Goal: Information Seeking & Learning: Find specific fact

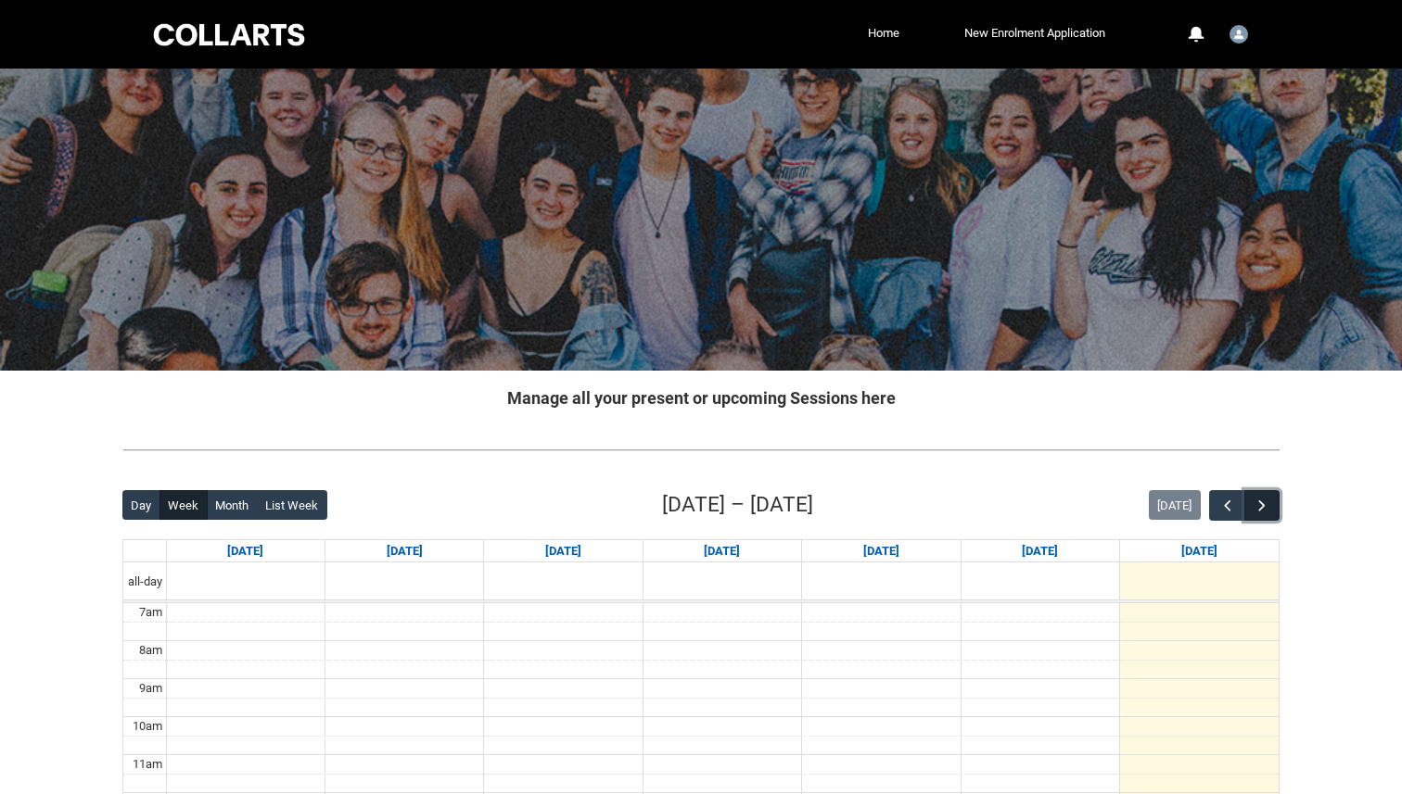
click at [1257, 502] on span "button" at bounding box center [1261, 506] width 19 height 19
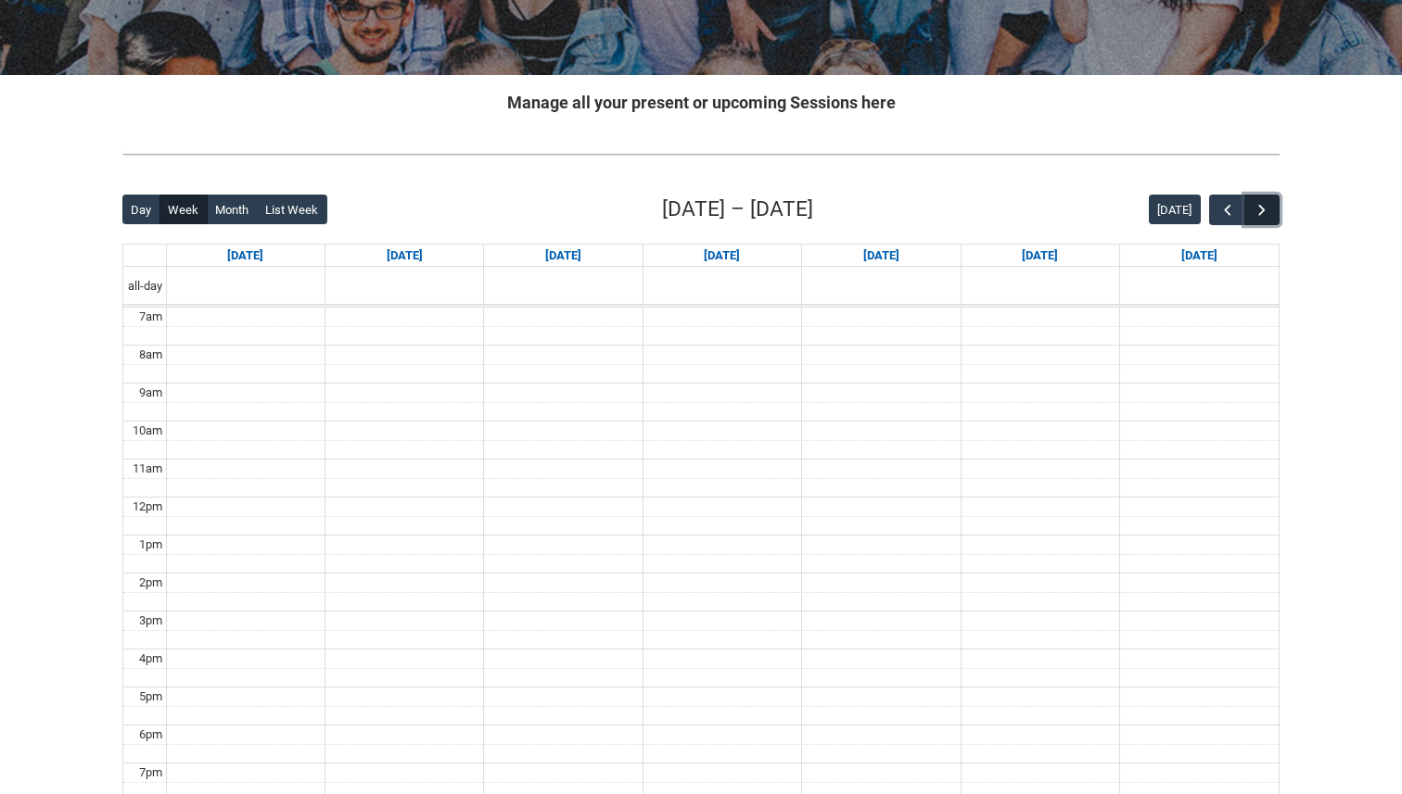
scroll to position [310, 0]
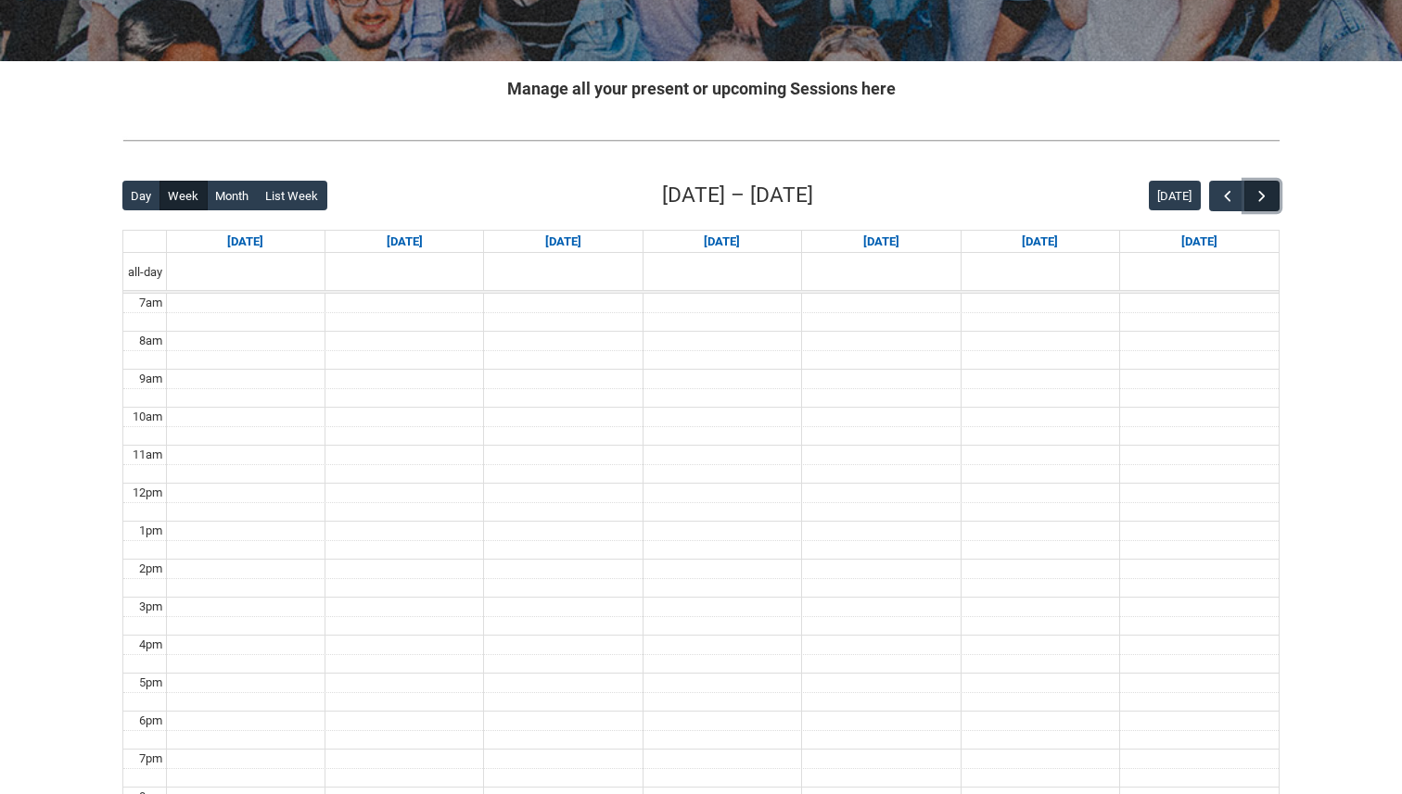
click at [1257, 204] on span "button" at bounding box center [1261, 196] width 19 height 19
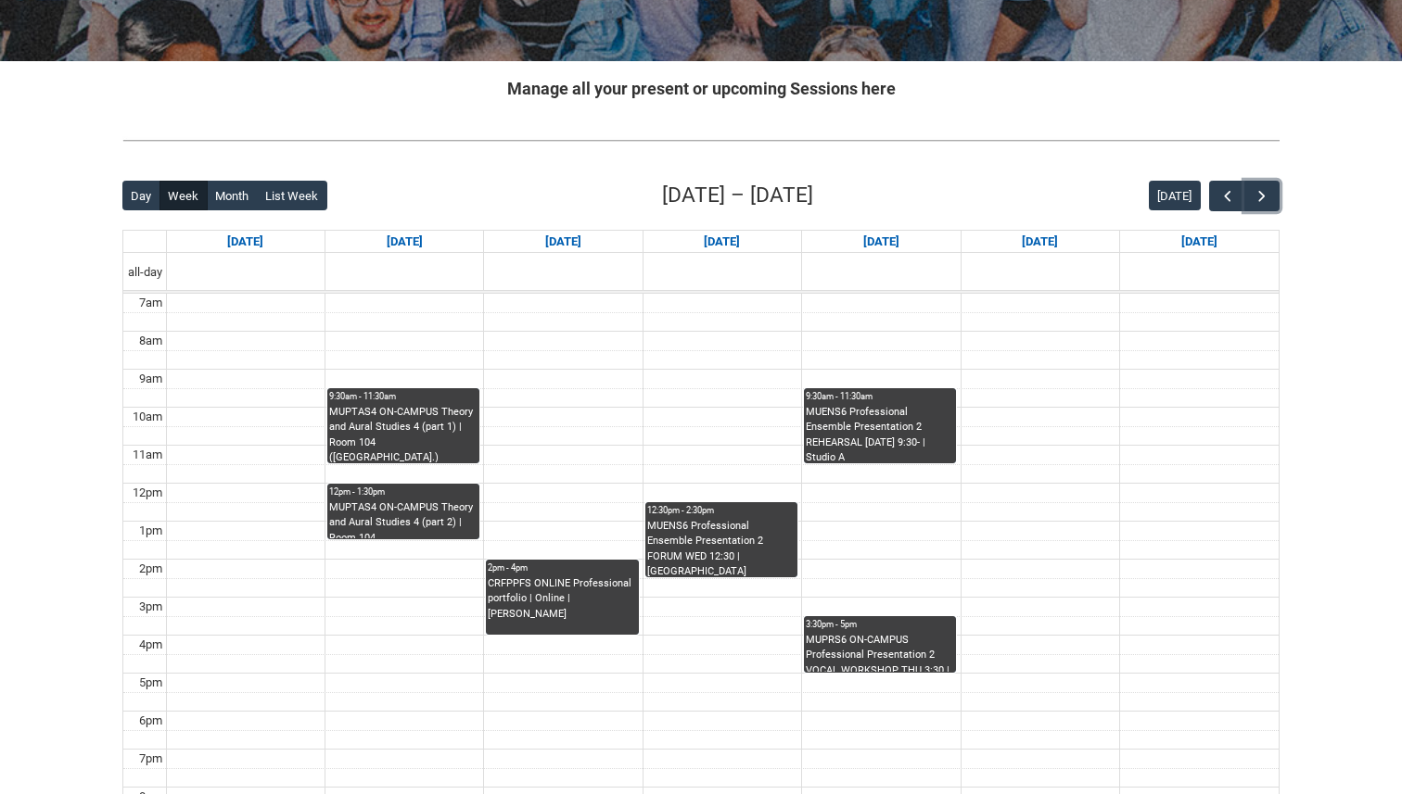
click at [544, 617] on div "CRFPPFS ONLINE Professional portfolio | Online | [PERSON_NAME]" at bounding box center [562, 606] width 148 height 58
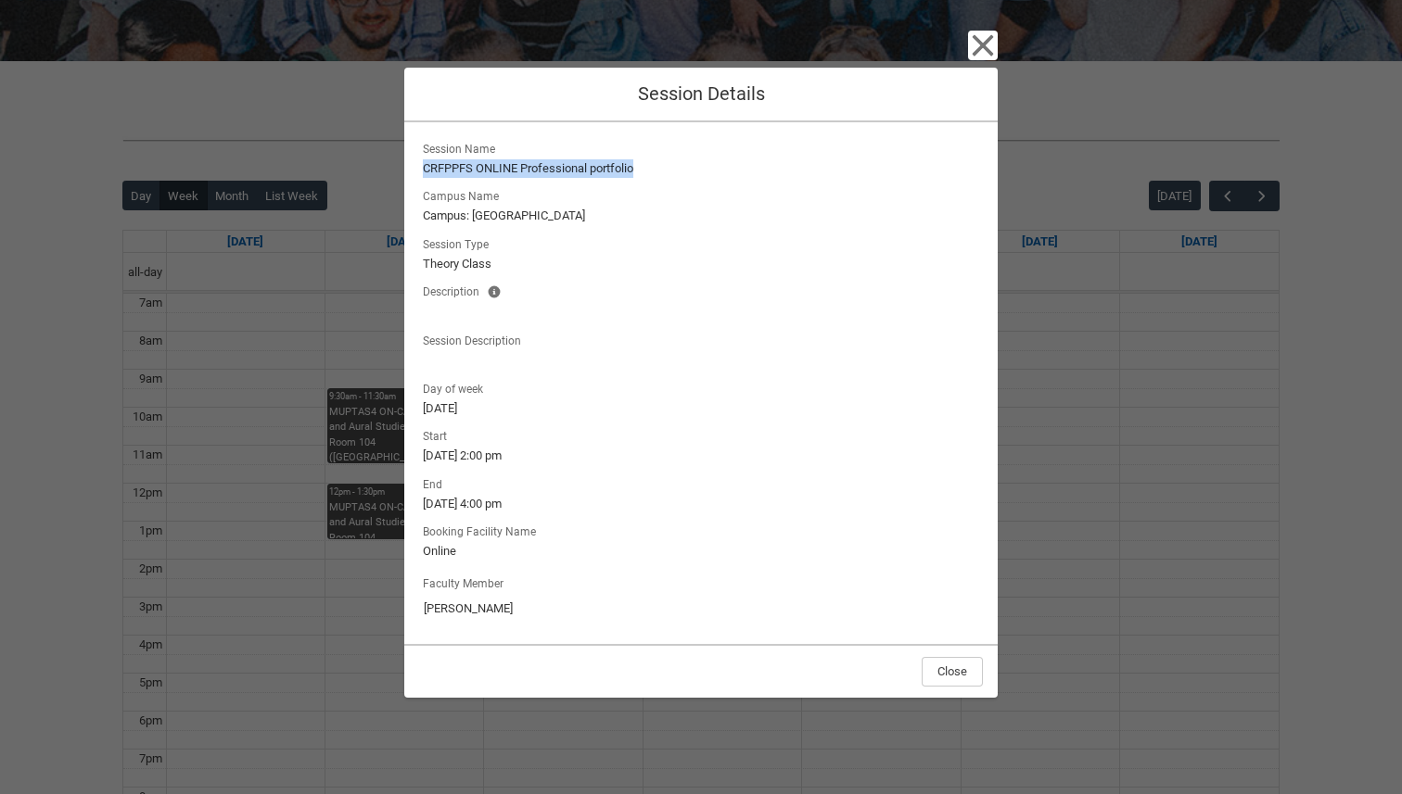
drag, startPoint x: 662, startPoint y: 162, endPoint x: 422, endPoint y: 172, distance: 240.3
click at [422, 172] on lightning-output-field "Session Name CRFPPFS ONLINE Professional portfolio" at bounding box center [701, 157] width 564 height 41
copy lightning-formatted-text "CRFPPFS ONLINE Professional portfolio"
click at [984, 52] on icon "button" at bounding box center [983, 46] width 30 height 30
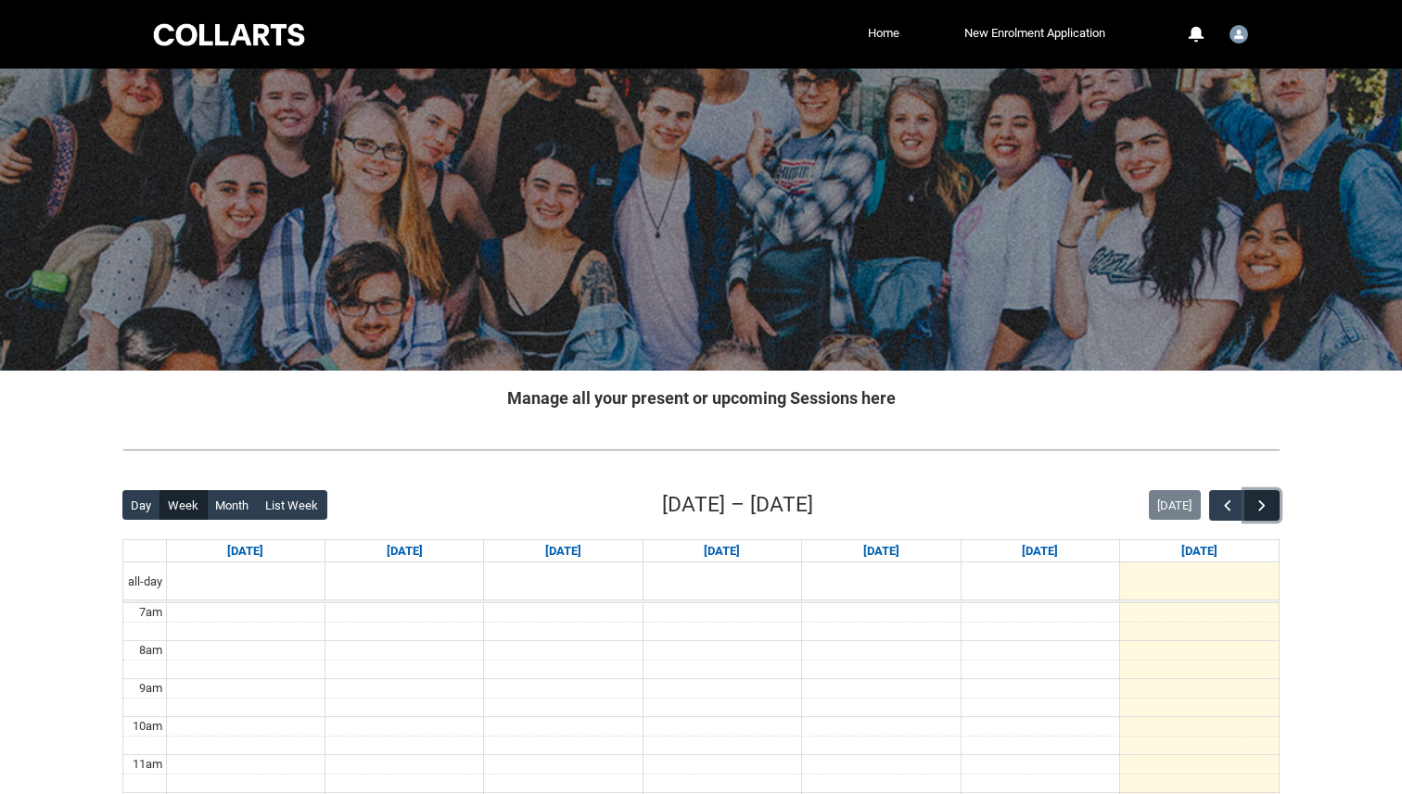
click at [1269, 500] on span "button" at bounding box center [1261, 506] width 19 height 19
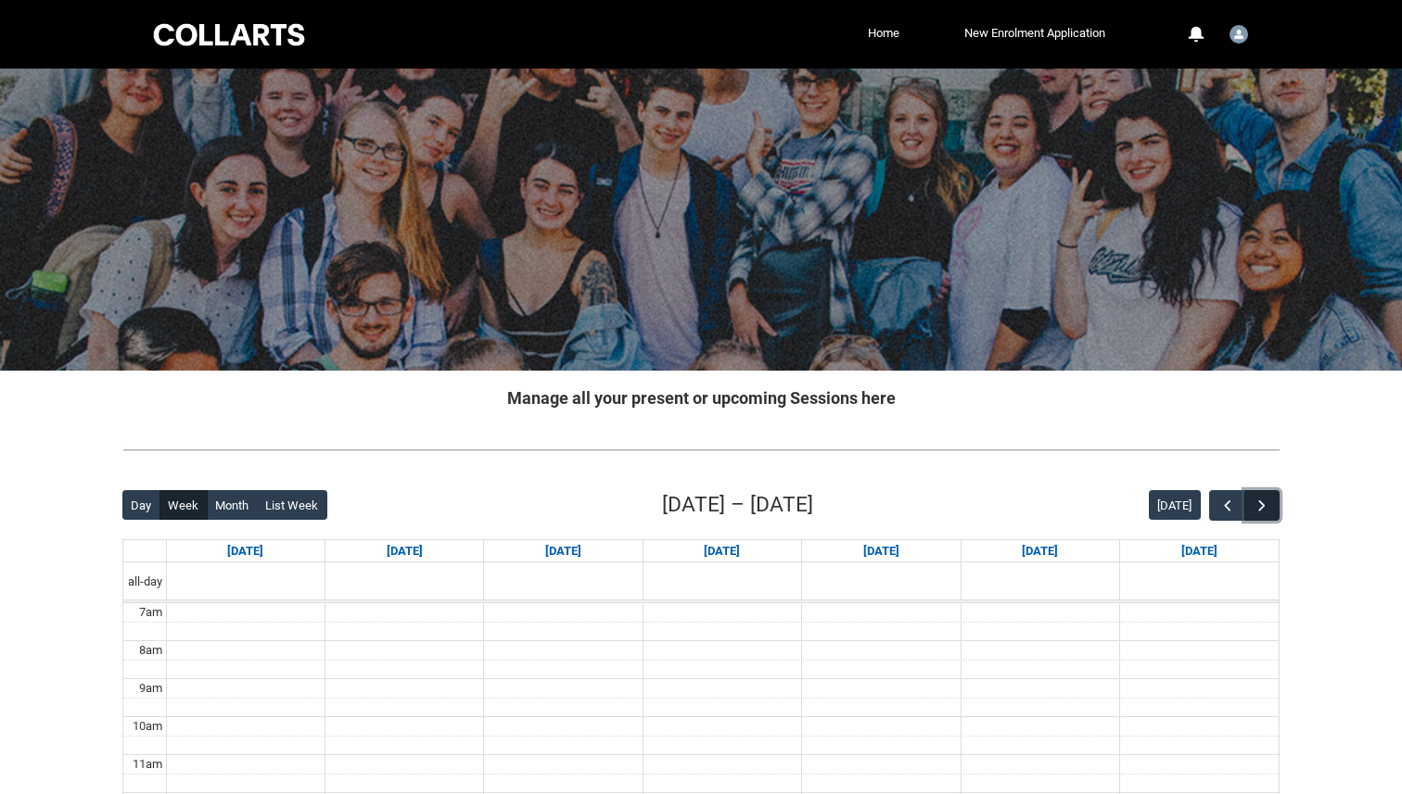
click at [1269, 500] on span "button" at bounding box center [1261, 506] width 19 height 19
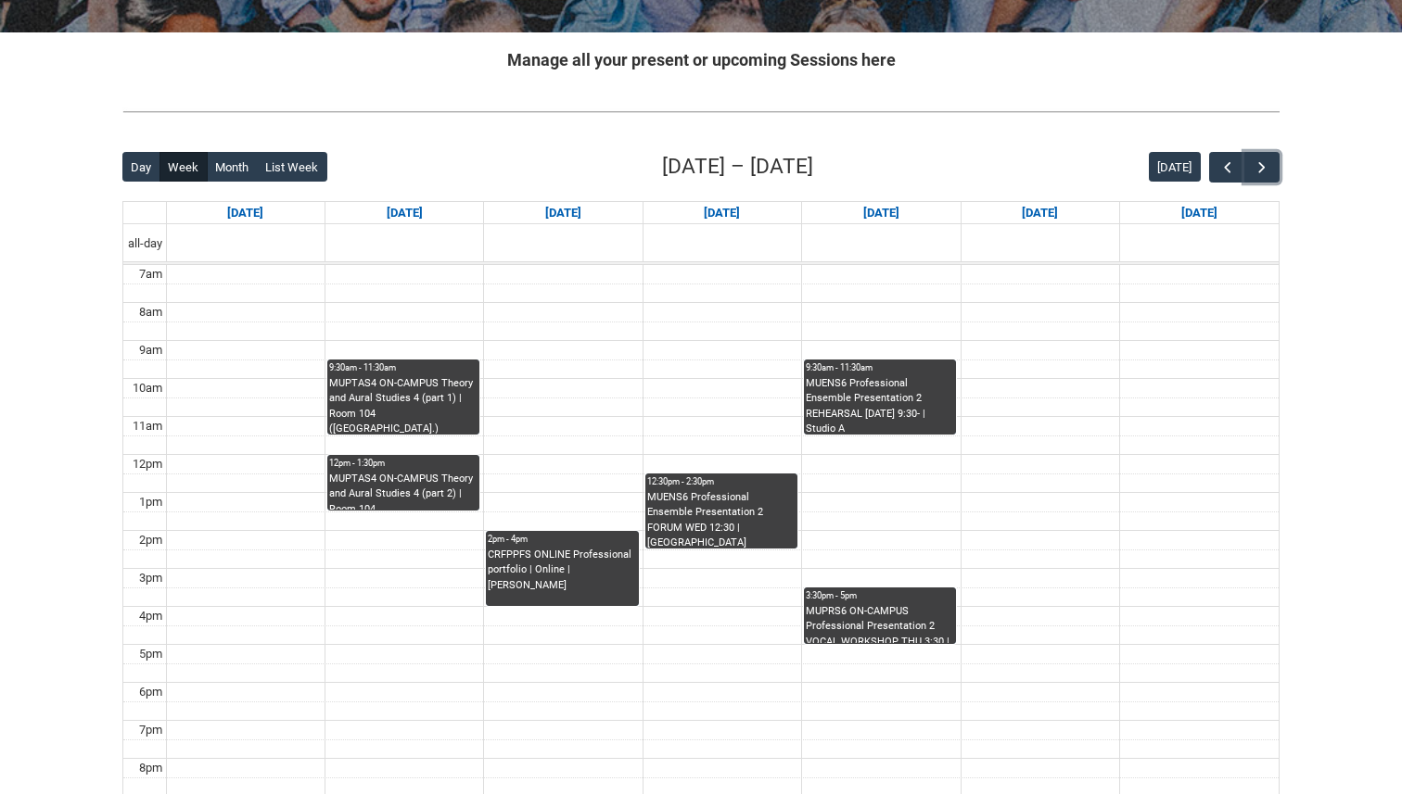
scroll to position [339, 0]
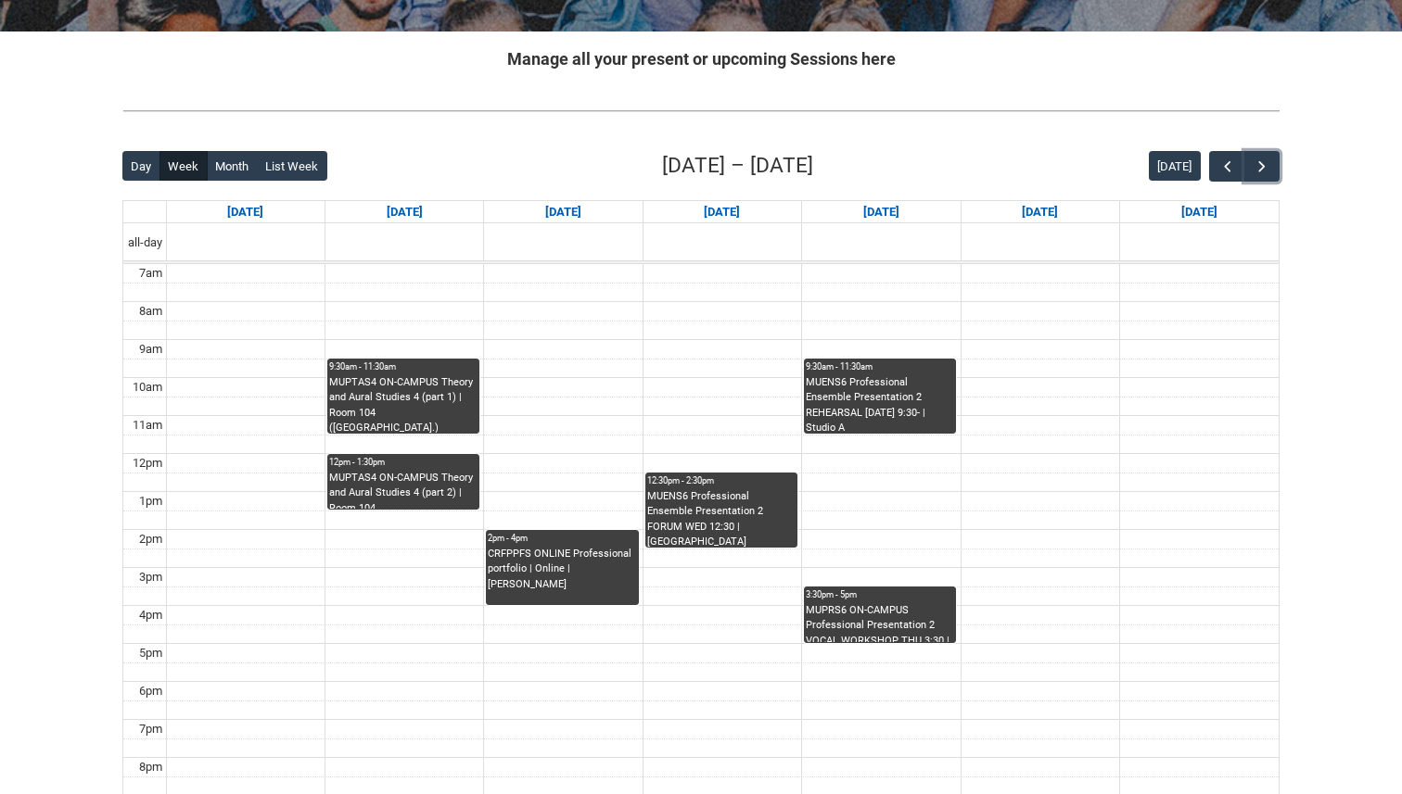
click at [435, 402] on div "MUPTAS4 ON-CAMPUS Theory and Aural Studies 4 (part 1) | Room 104 ([GEOGRAPHIC_D…" at bounding box center [403, 404] width 148 height 58
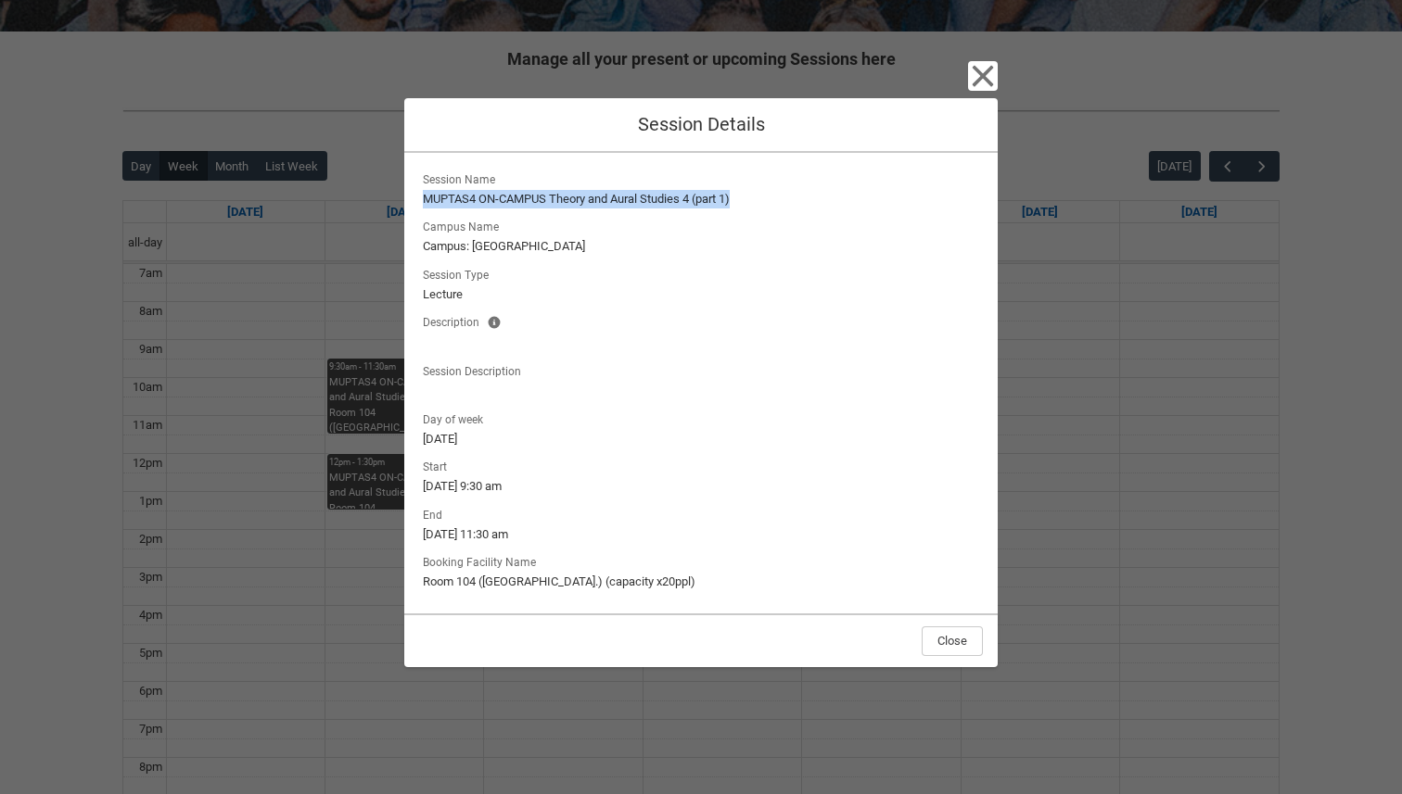
drag, startPoint x: 425, startPoint y: 198, endPoint x: 751, endPoint y: 195, distance: 326.3
click at [751, 195] on lightning-formatted-text "MUPTAS4 ON-CAMPUS Theory and Aural Studies 4 (part 1)" at bounding box center [701, 199] width 556 height 19
copy lightning-formatted-text "MUPTAS4 ON-CAMPUS Theory and Aural Studies 4 (part 1)"
click at [978, 70] on icon "button" at bounding box center [982, 75] width 21 height 21
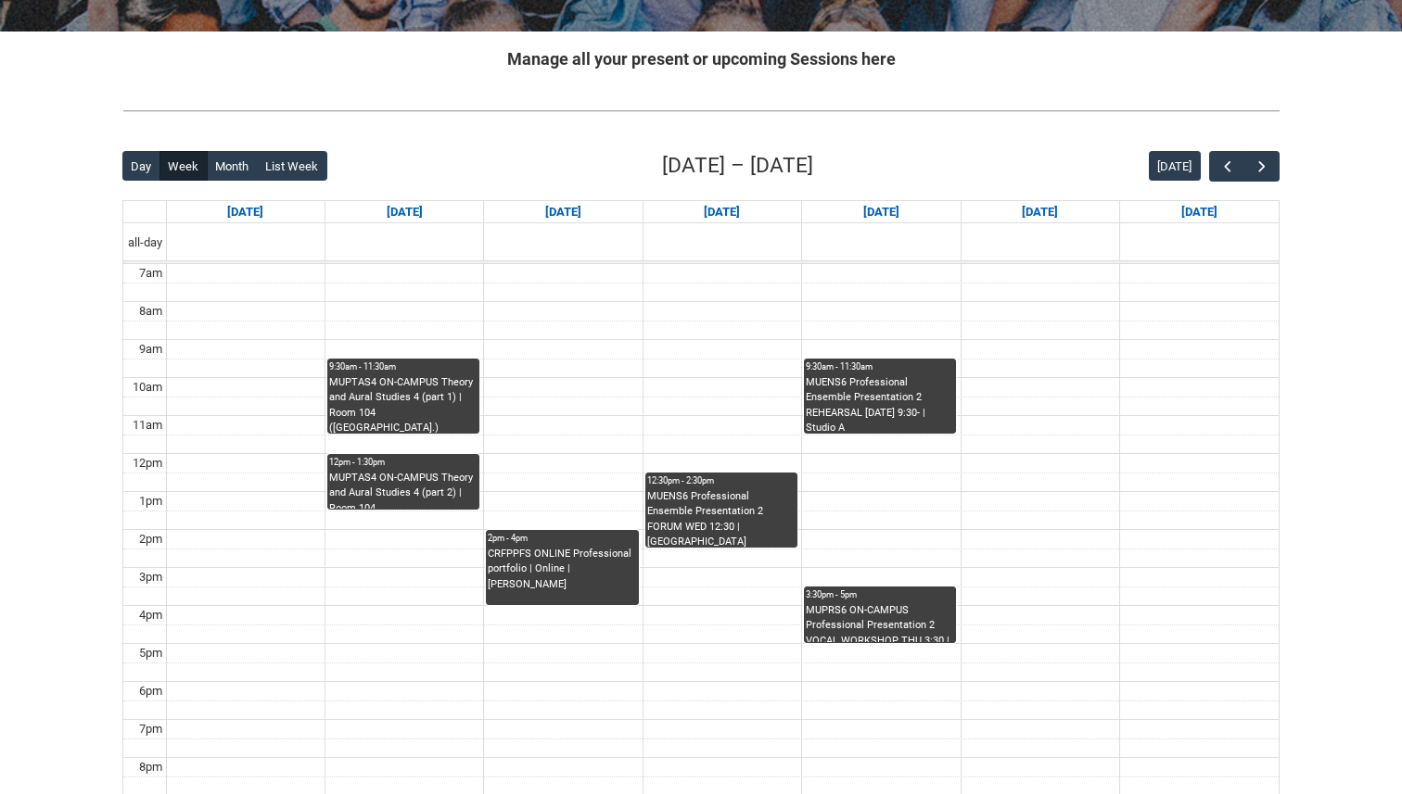
click at [379, 476] on div "MUPTAS4 ON-CAMPUS Theory and Aural Studies 4 (part 2) | Room 104 ([GEOGRAPHIC_D…" at bounding box center [403, 490] width 148 height 39
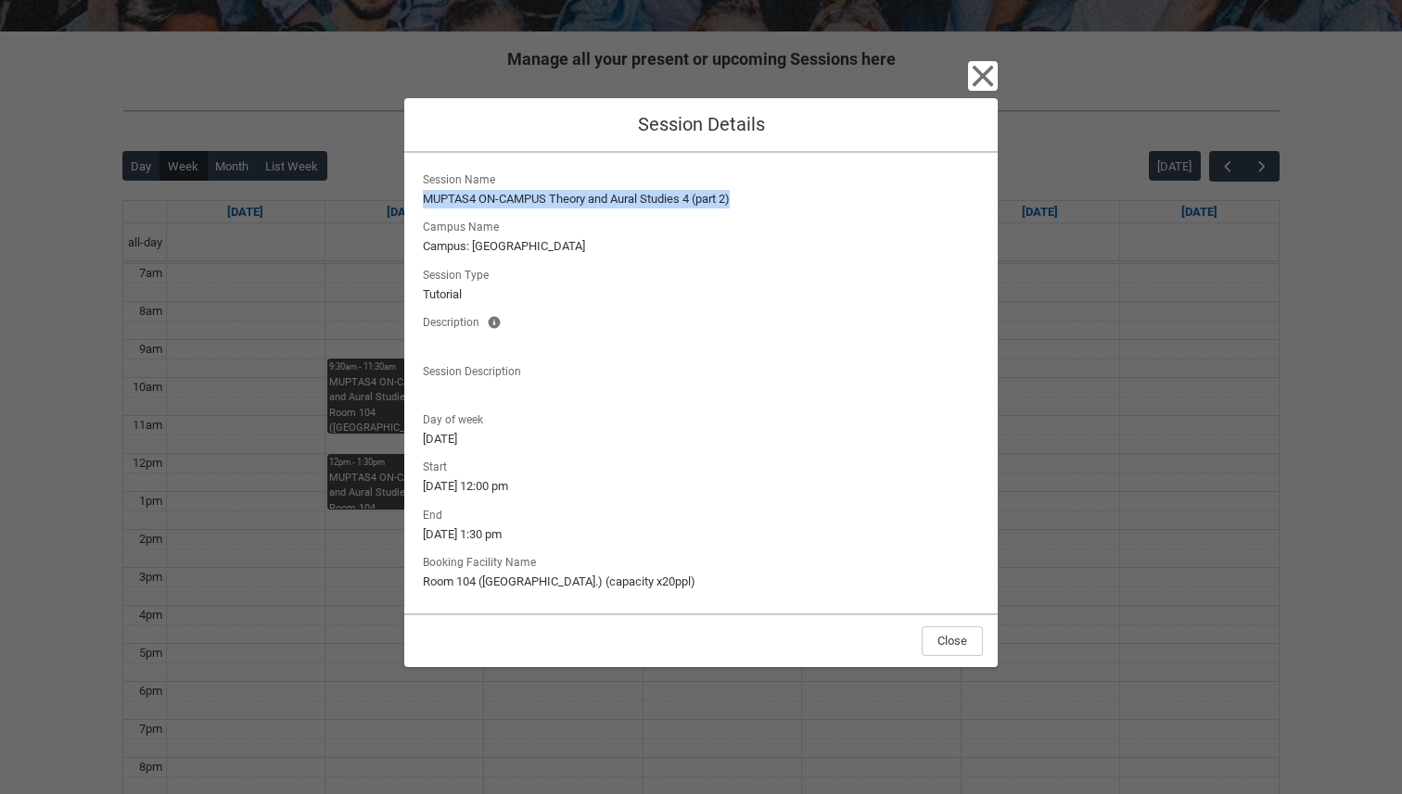
drag, startPoint x: 753, startPoint y: 199, endPoint x: 403, endPoint y: 198, distance: 349.5
click at [403, 198] on div "Close Session Details Session Name MUPTAS4 ON-CAMPUS Theory and Aural Studies 4…" at bounding box center [701, 397] width 1402 height 794
copy lightning-formatted-text "MUPTAS4 ON-CAMPUS Theory and Aural Studies 4 (part 2)"
click at [987, 72] on icon "button" at bounding box center [982, 75] width 21 height 21
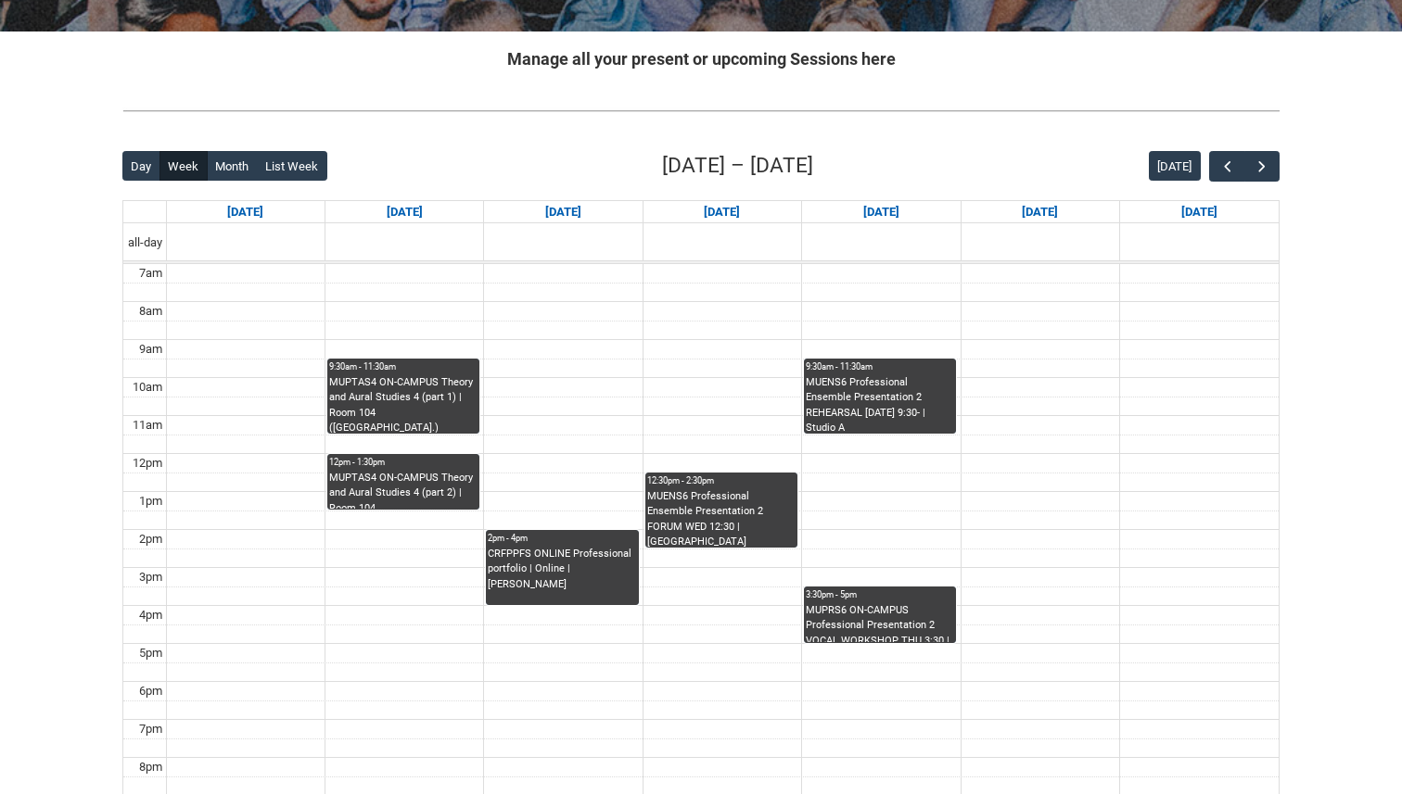
click at [502, 549] on div "CRFPPFS ONLINE Professional portfolio | Online | [PERSON_NAME]" at bounding box center [562, 570] width 148 height 46
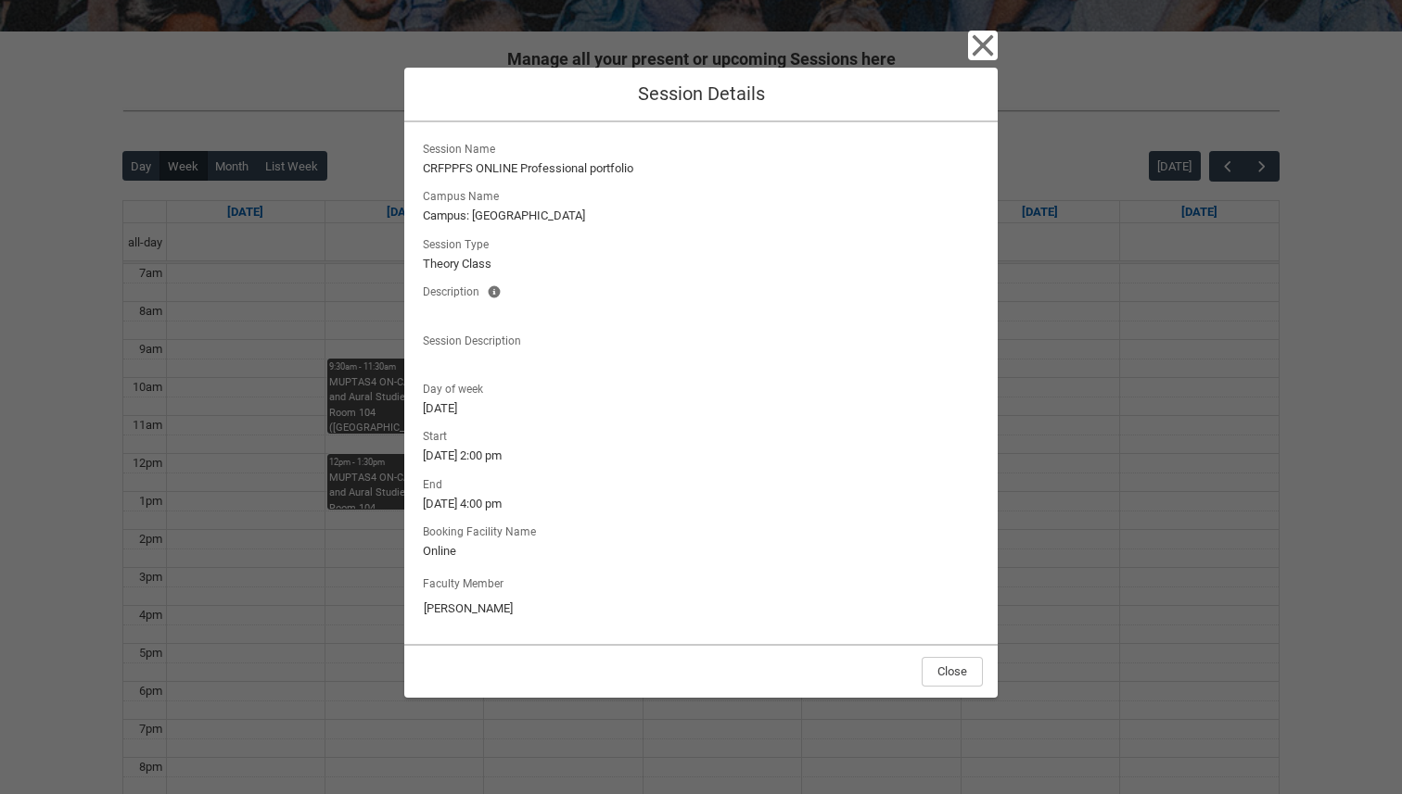
click at [698, 179] on div "Session Name CRFPPFS ONLINE Professional portfolio Campus Name Campus: Wellingt…" at bounding box center [701, 253] width 564 height 233
drag, startPoint x: 652, startPoint y: 157, endPoint x: 669, endPoint y: 170, distance: 21.9
click at [669, 170] on lightning-output-field "Session Name CRFPPFS ONLINE Professional portfolio" at bounding box center [701, 157] width 564 height 41
copy span
click at [973, 43] on icon "button" at bounding box center [983, 46] width 30 height 30
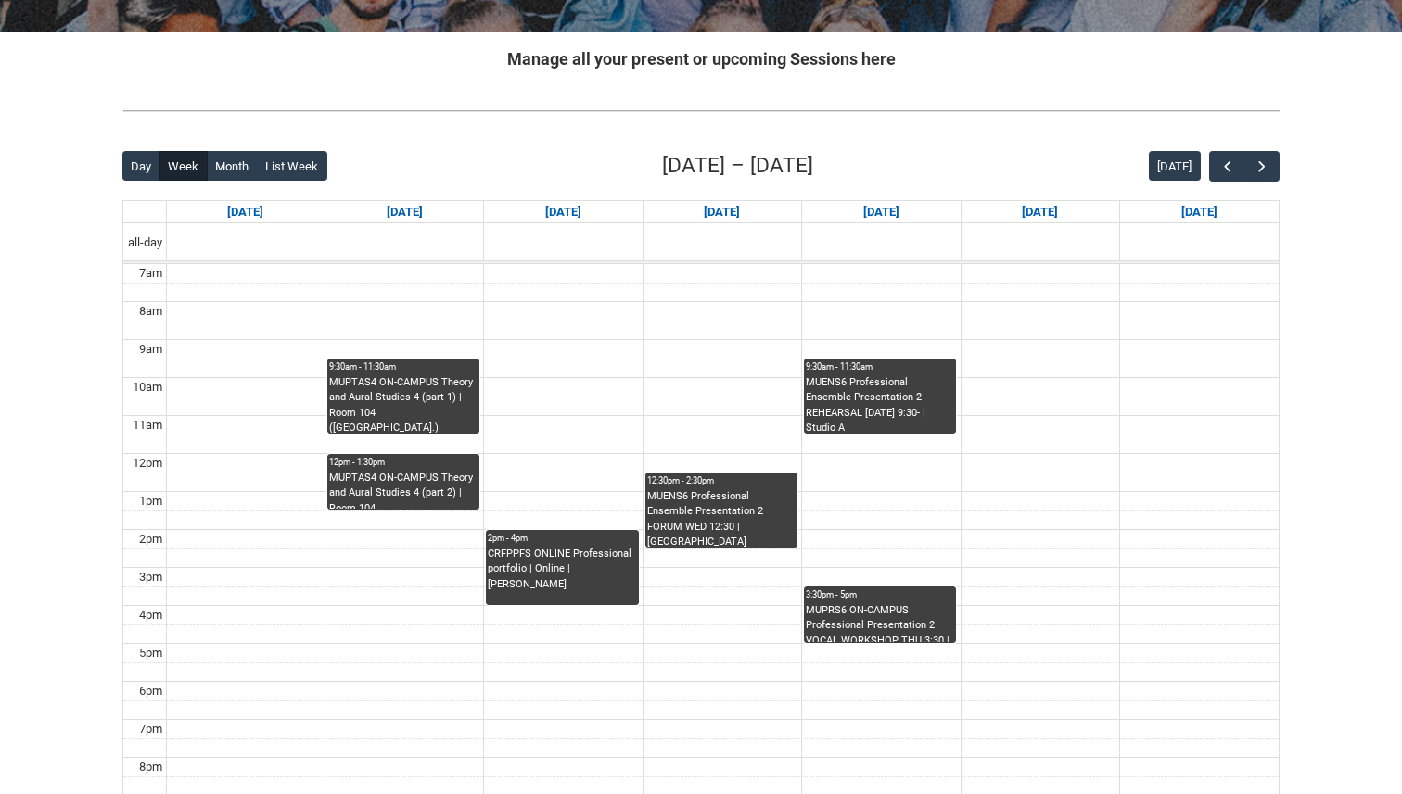
click at [732, 505] on div "MUENS6 Professional Ensemble Presentation 2 FORUM WED 12:30 | [GEOGRAPHIC_DATA]…" at bounding box center [721, 518] width 148 height 58
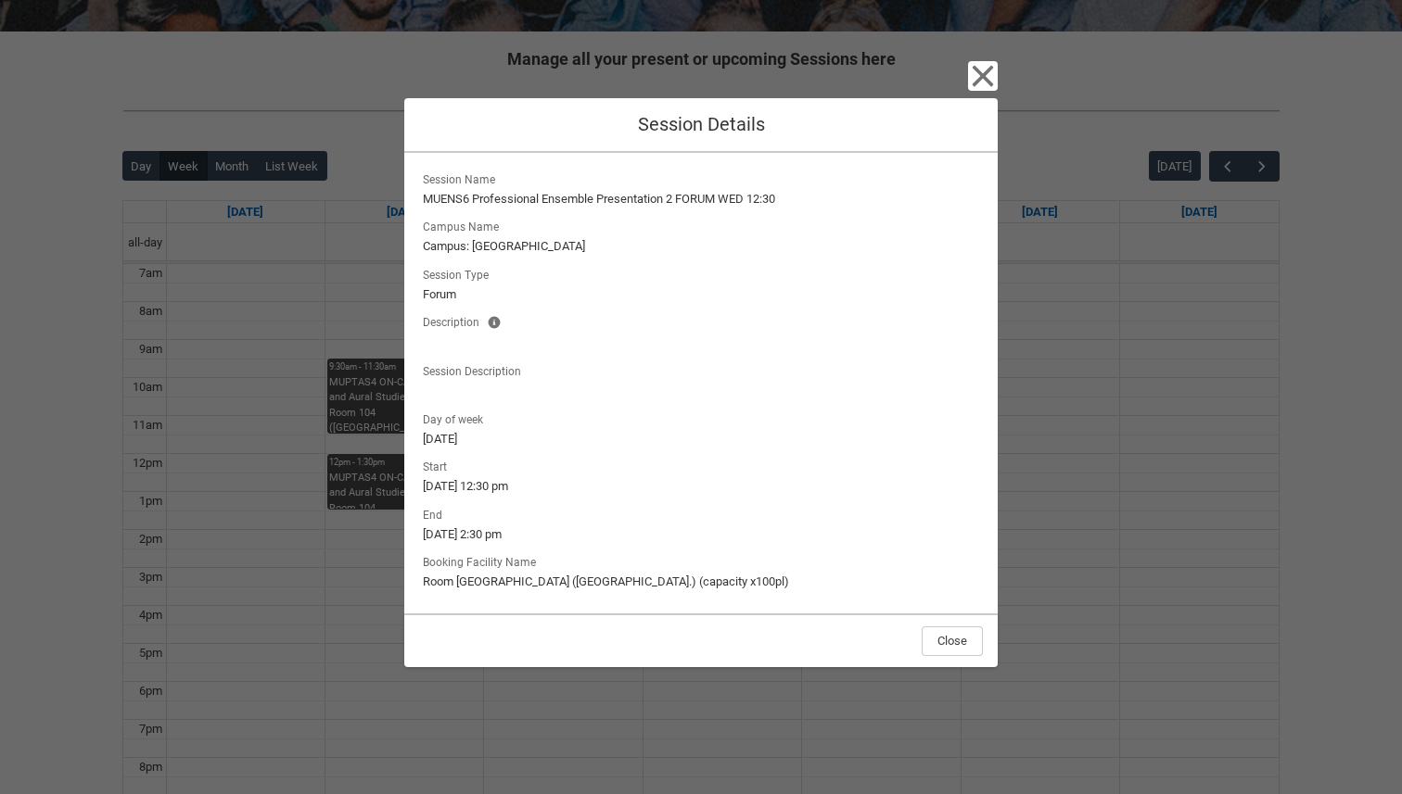
click at [709, 195] on lightning-formatted-text "MUENS6 Professional Ensemble Presentation 2 FORUM WED 12:30" at bounding box center [701, 199] width 556 height 19
drag, startPoint x: 792, startPoint y: 197, endPoint x: 735, endPoint y: 197, distance: 56.5
click at [735, 197] on lightning-formatted-text "MUENS6 Professional Ensemble Presentation 2 FORUM WED 12:30" at bounding box center [701, 199] width 556 height 19
drag, startPoint x: 753, startPoint y: 197, endPoint x: 390, endPoint y: 200, distance: 362.5
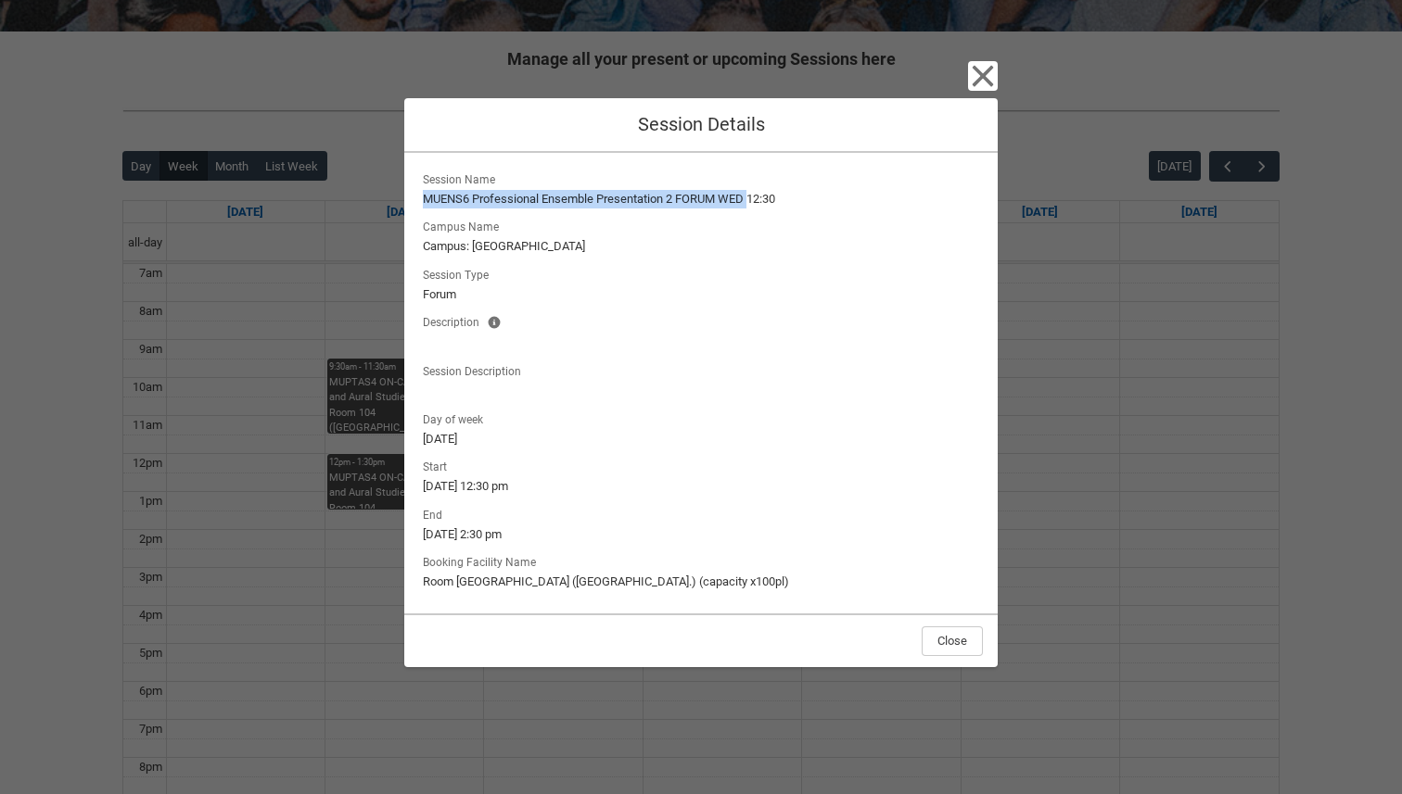
click at [390, 200] on div "Close Session Details Session Name MUENS6 Professional Ensemble Presentation 2 …" at bounding box center [701, 397] width 1402 height 794
copy lightning-formatted-text "MUENS6 Professional Ensemble Presentation 2 FORUM WED"
click at [972, 83] on icon "button" at bounding box center [982, 75] width 21 height 21
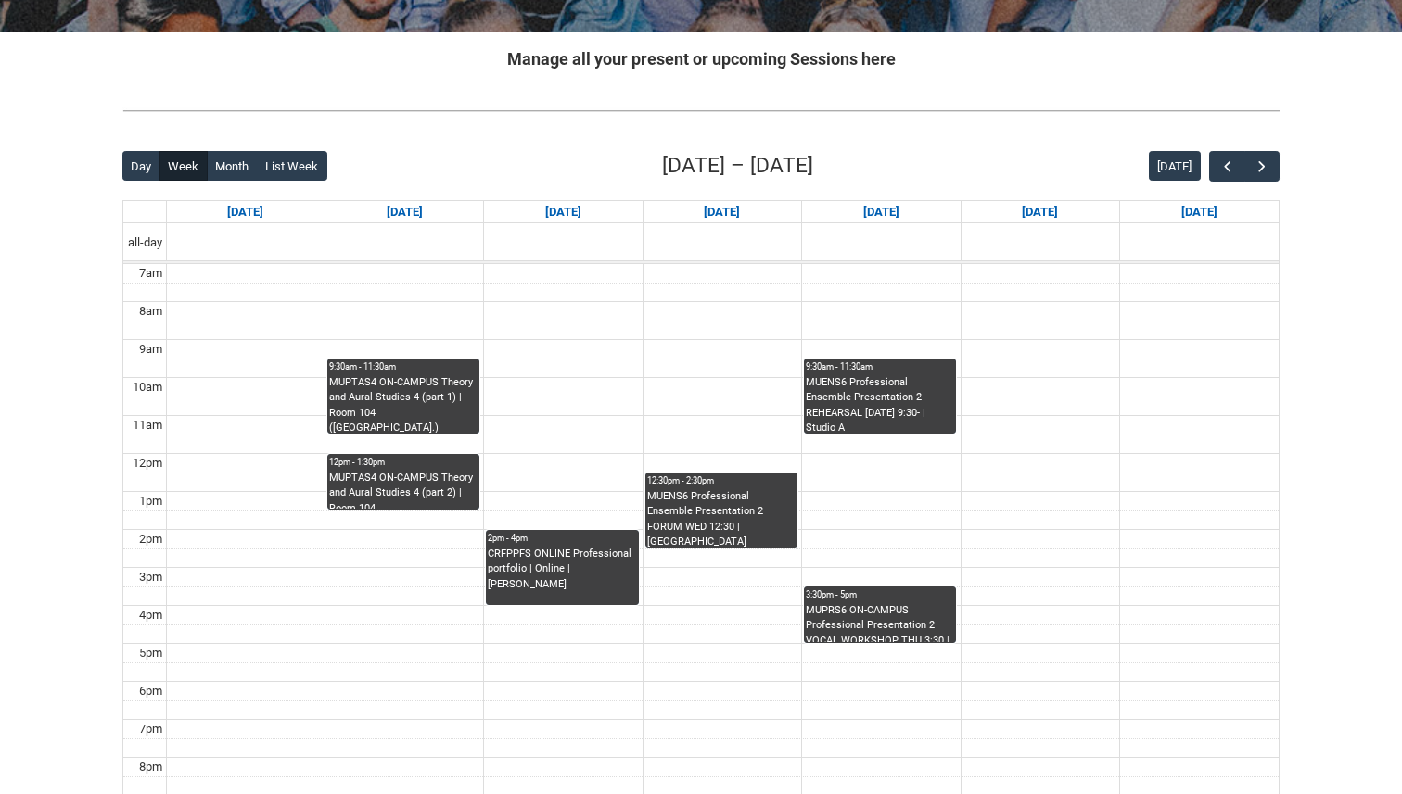
click at [893, 397] on div "MUENS6 Professional Ensemble Presentation 2 REHEARSAL [DATE] 9:30- | Studio A (…" at bounding box center [880, 404] width 148 height 58
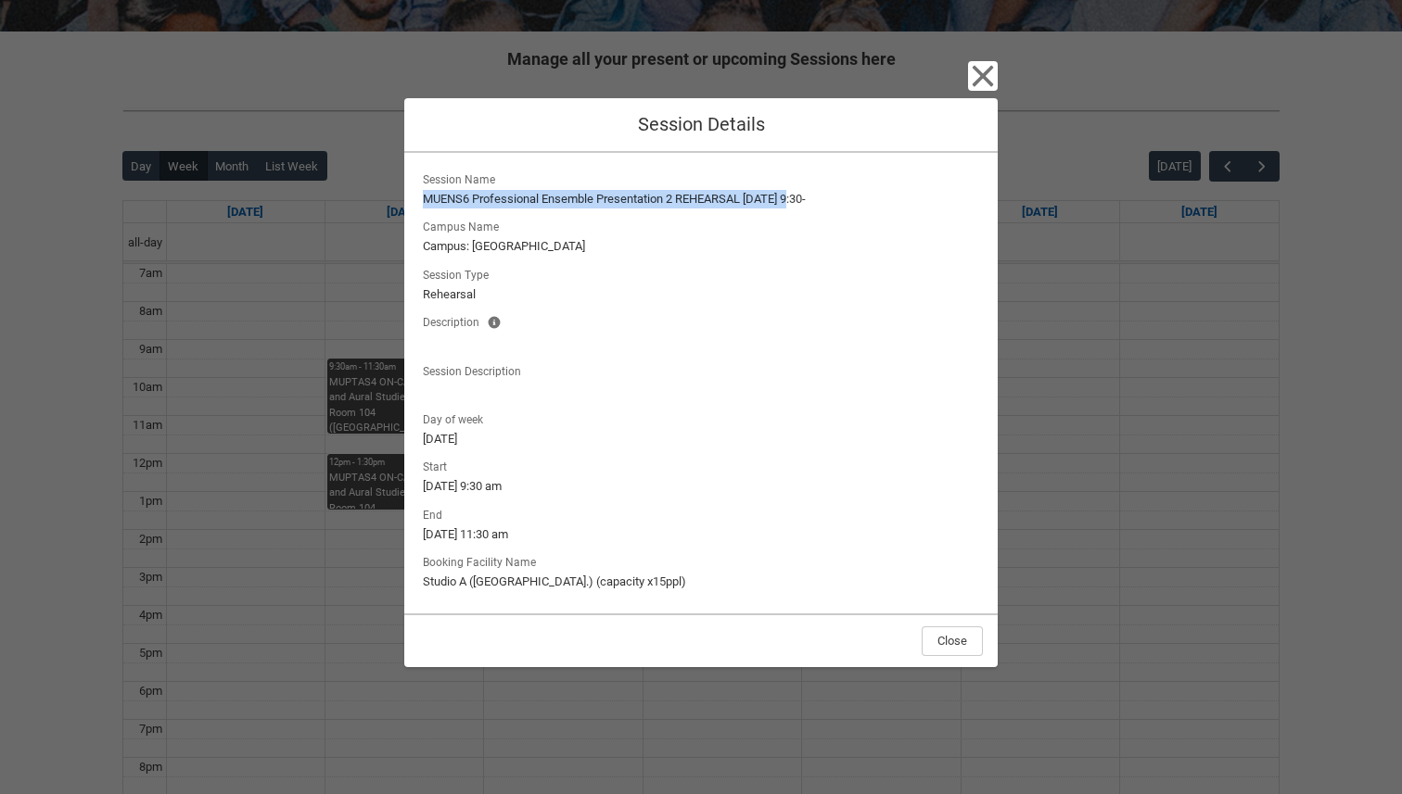
drag, startPoint x: 797, startPoint y: 197, endPoint x: 399, endPoint y: 205, distance: 398.7
click at [399, 205] on div "Close Session Details Session Name MUENS6 Professional Ensemble Presentation 2 …" at bounding box center [701, 397] width 1402 height 794
copy lightning-formatted-text "MUENS6 Professional Ensemble Presentation 2 REHEARSAL Thursday"
click at [999, 81] on div "Close Session Details Session Name MUENS6 Professional Ensemble Presentation 2 …" at bounding box center [701, 397] width 1402 height 794
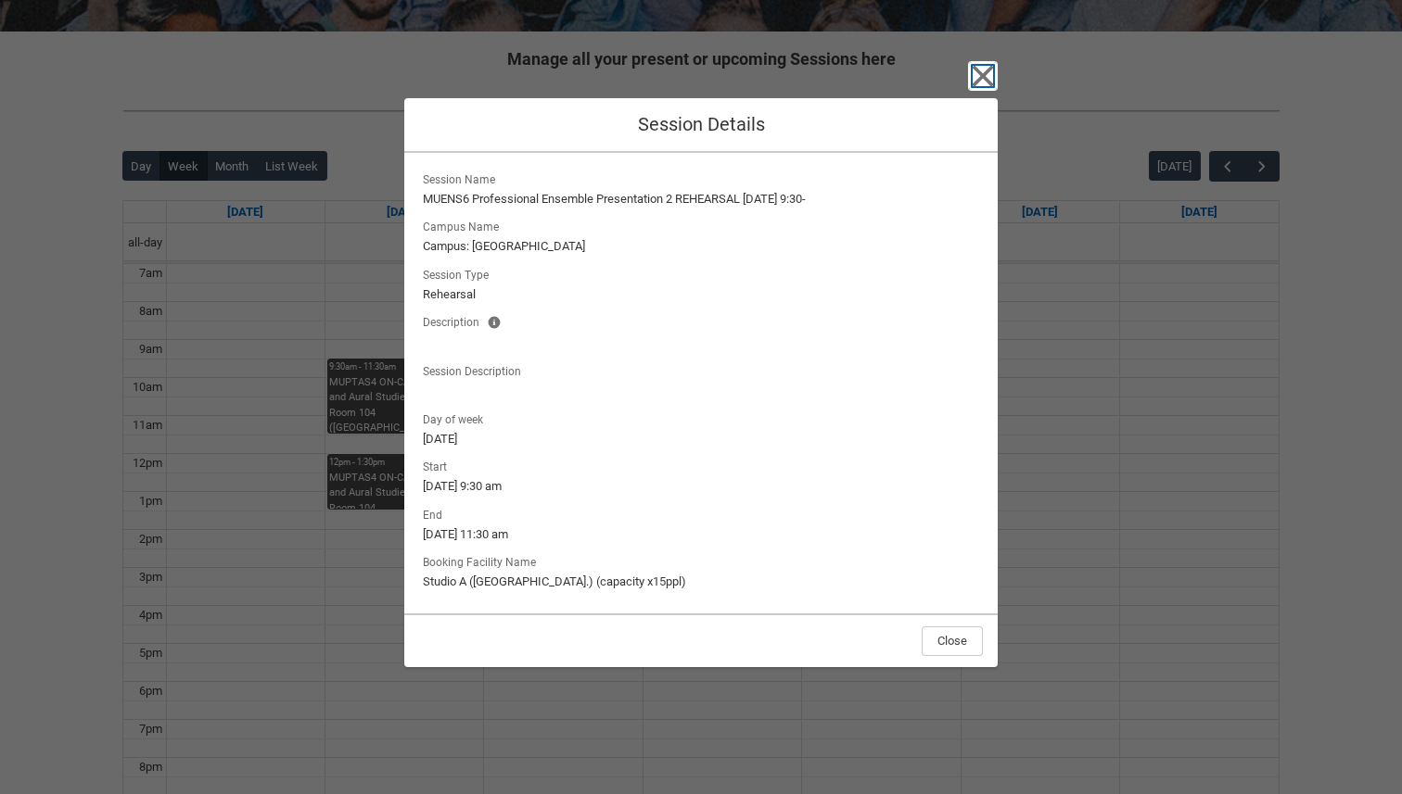
click at [986, 80] on icon "button" at bounding box center [982, 75] width 21 height 21
